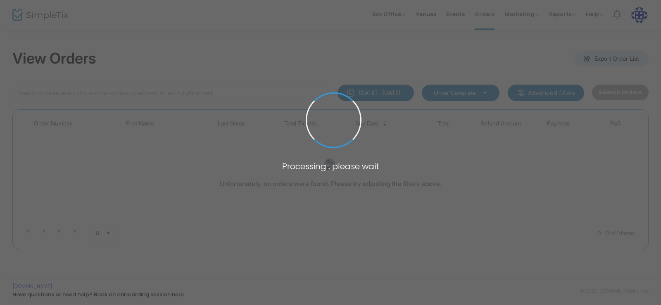
type input "Foundation One"
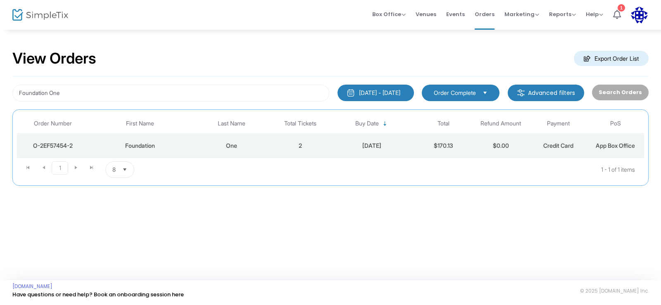
click at [222, 142] on div "One" at bounding box center [232, 146] width 76 height 8
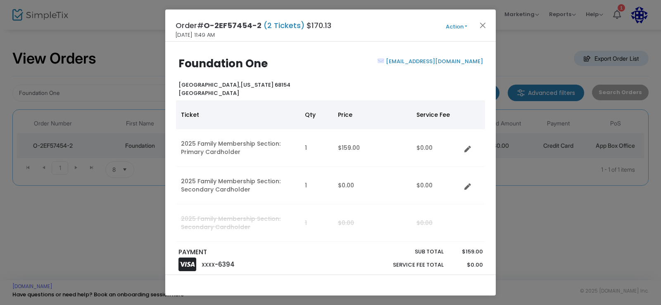
click at [460, 29] on button "Action" at bounding box center [457, 26] width 50 height 9
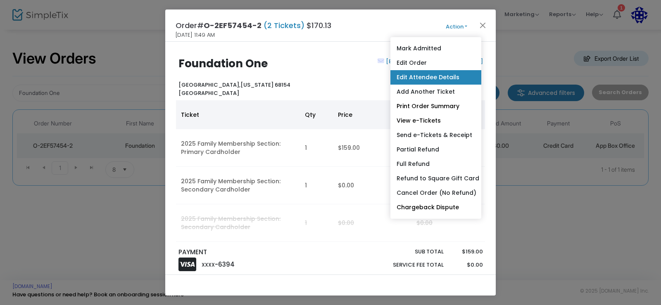
click at [431, 78] on link "Edit Attendee Details" at bounding box center [436, 77] width 91 height 14
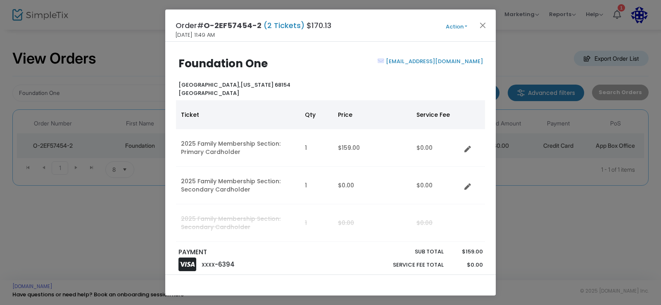
click at [458, 33] on div "Order# O-2EF57454-2 (2 Tickets) $170.13 [DATE] 11:49 AM Action Mark Admitted Ed…" at bounding box center [330, 26] width 331 height 32
click at [457, 28] on button "Action" at bounding box center [457, 26] width 50 height 9
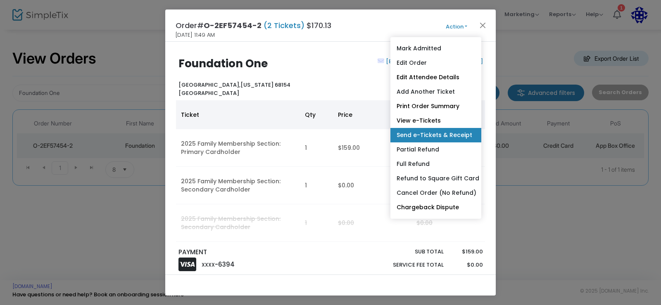
click at [438, 132] on link "Send e-Tickets & Receipt" at bounding box center [436, 135] width 91 height 14
type input "[EMAIL_ADDRESS][DOMAIN_NAME]"
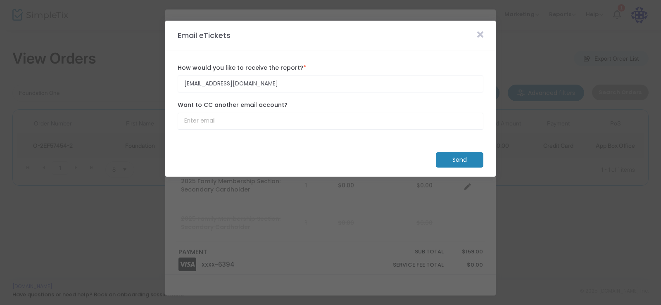
click at [463, 156] on m-button "Send" at bounding box center [460, 160] width 48 height 15
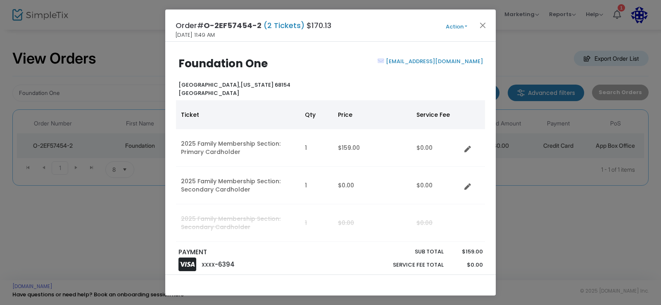
click at [449, 29] on button "Action" at bounding box center [457, 26] width 50 height 9
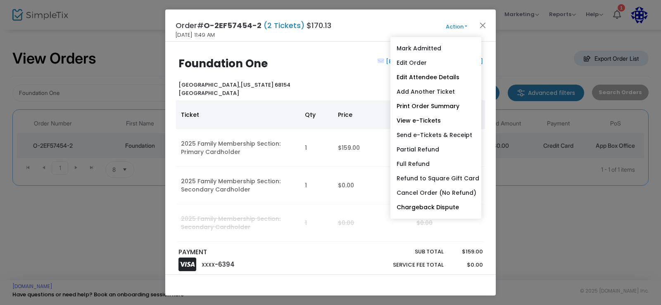
click at [452, 21] on span "Action Mark Admitted Edit Order Edit Attendee Details Add Another Ticket Print …" at bounding box center [472, 25] width 48 height 9
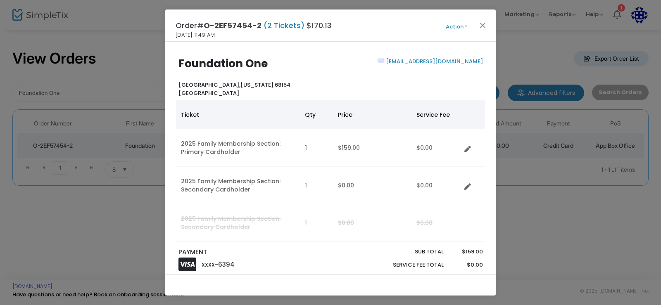
click at [452, 21] on span "Action Mark Admitted Edit Order Edit Attendee Details Add Another Ticket Print …" at bounding box center [472, 25] width 48 height 9
click at [456, 17] on div "Order# O-2EF57454-2 (2 Tickets) $170.13 [DATE] 11:49 AM Action Mark Admitted Ed…" at bounding box center [330, 26] width 331 height 32
click at [458, 27] on button "Action" at bounding box center [457, 26] width 50 height 9
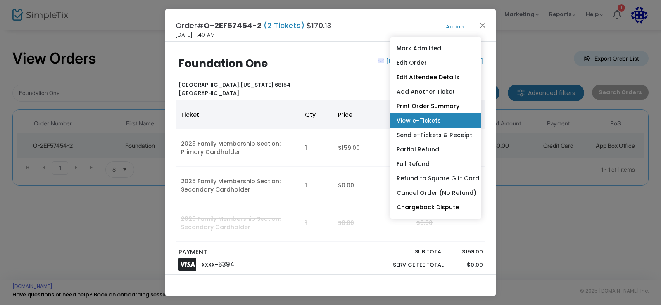
click at [413, 122] on link "View e-Tickets" at bounding box center [436, 121] width 91 height 14
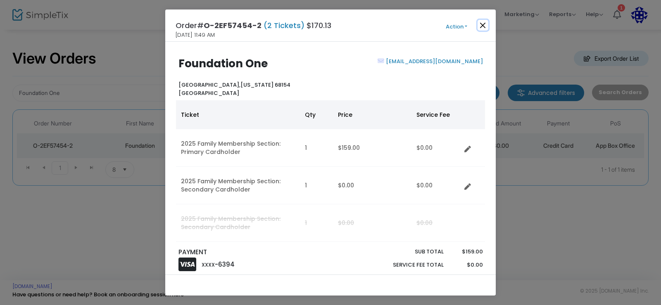
click at [485, 29] on button "Close" at bounding box center [483, 25] width 11 height 11
